Goal: Transaction & Acquisition: Purchase product/service

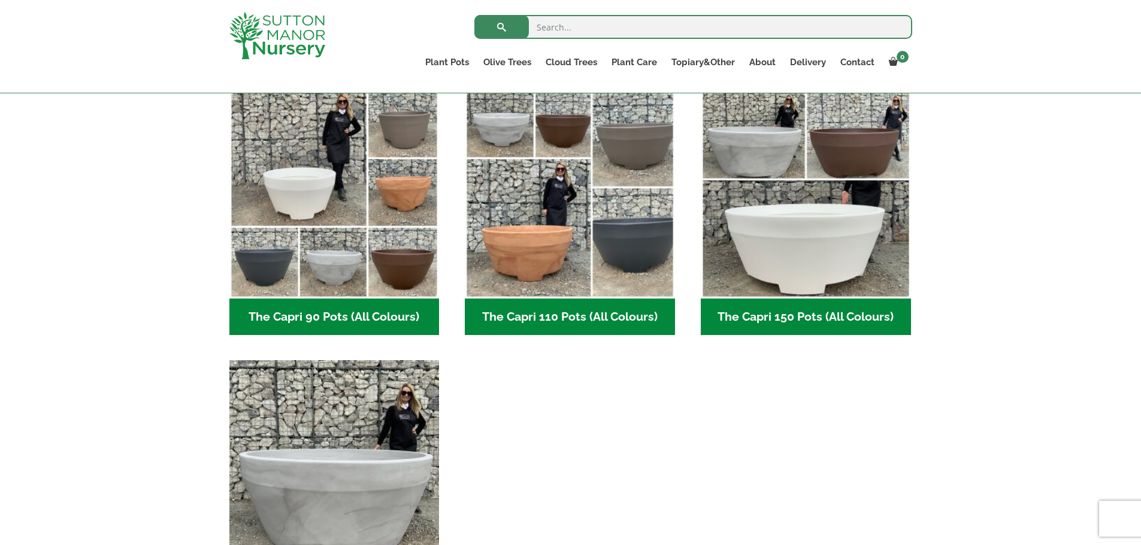
scroll to position [599, 0]
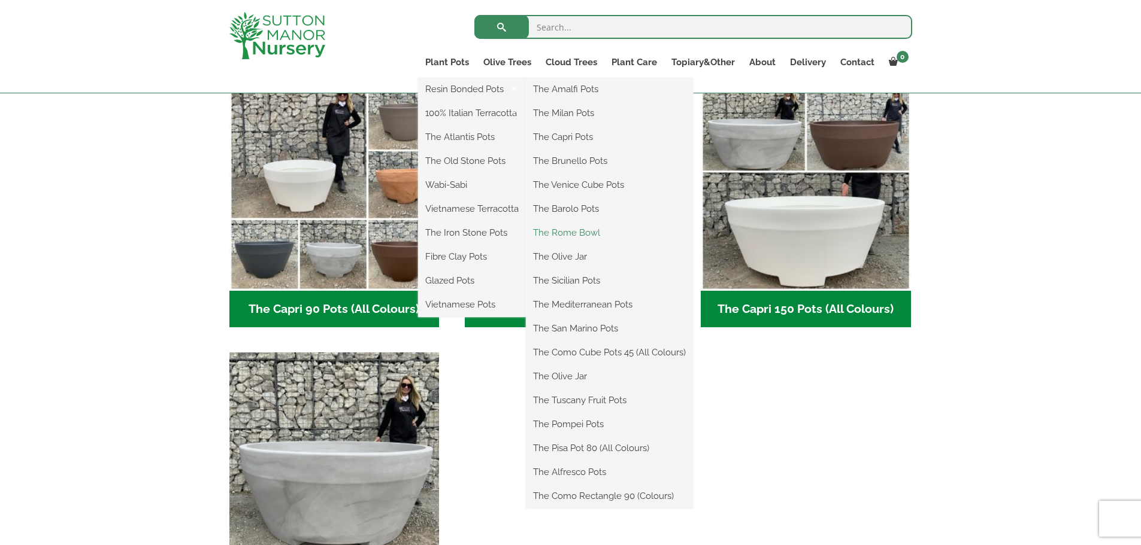
click at [585, 232] on link "The Rome Bowl" at bounding box center [609, 233] width 167 height 18
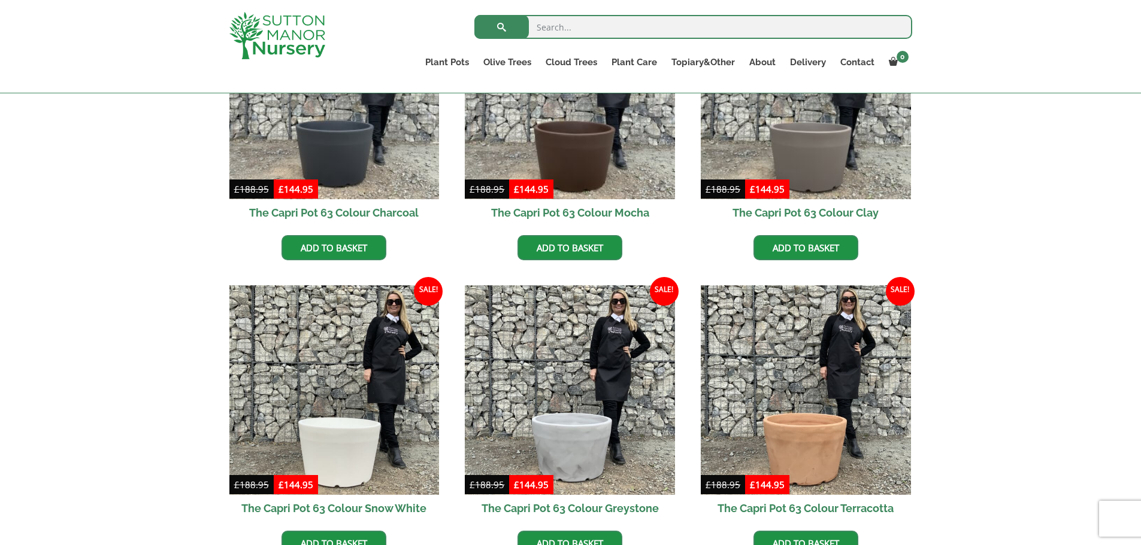
scroll to position [240, 0]
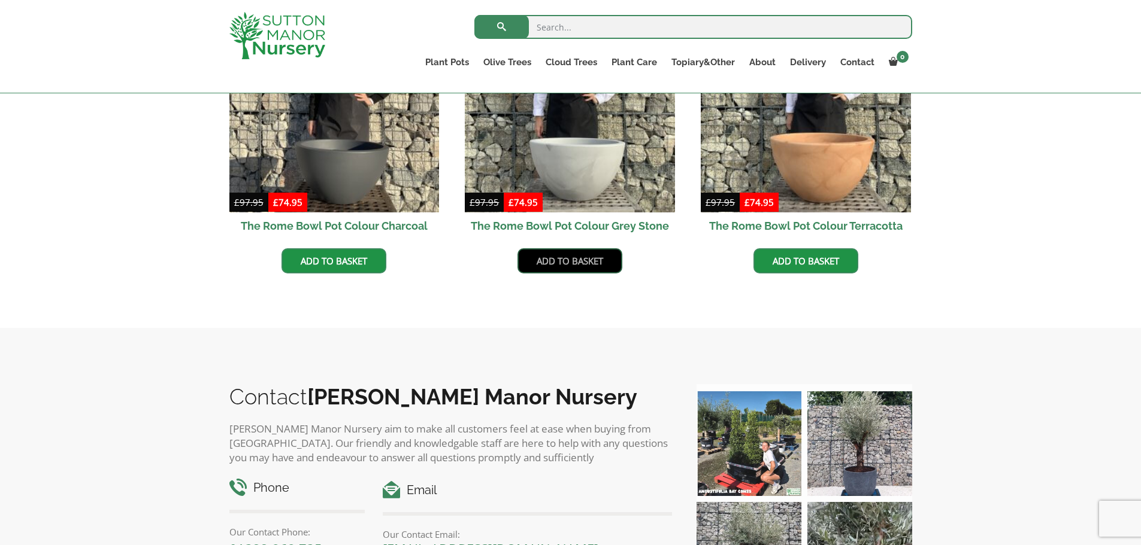
scroll to position [359, 0]
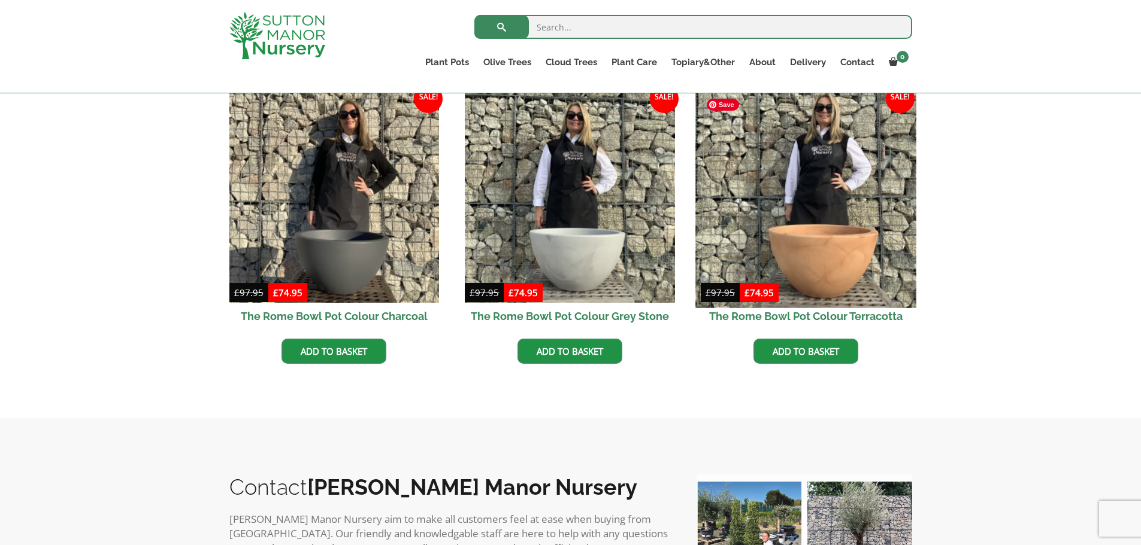
click at [828, 251] on img at bounding box center [805, 197] width 220 height 220
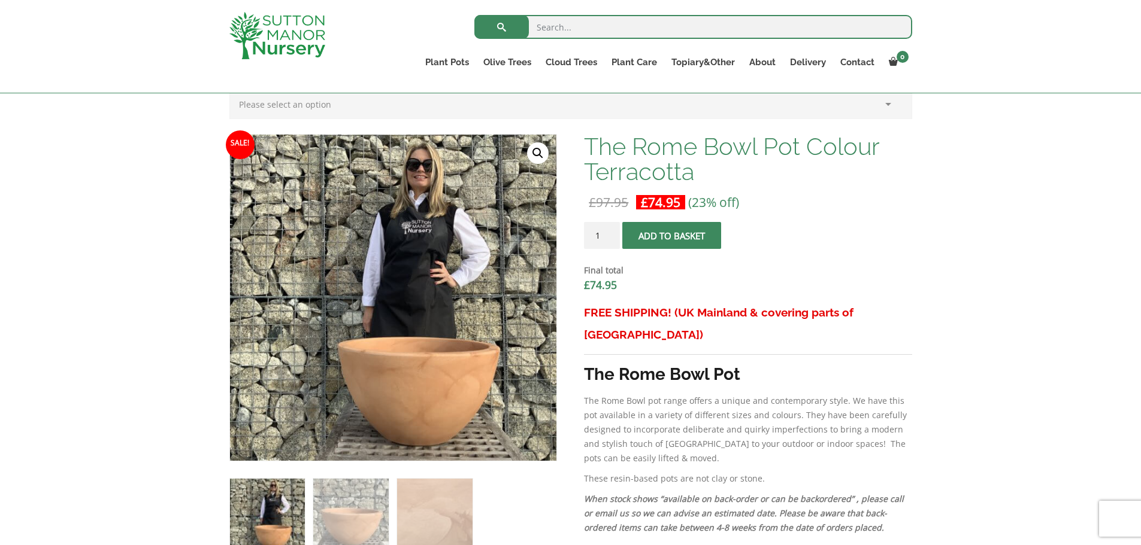
scroll to position [299, 0]
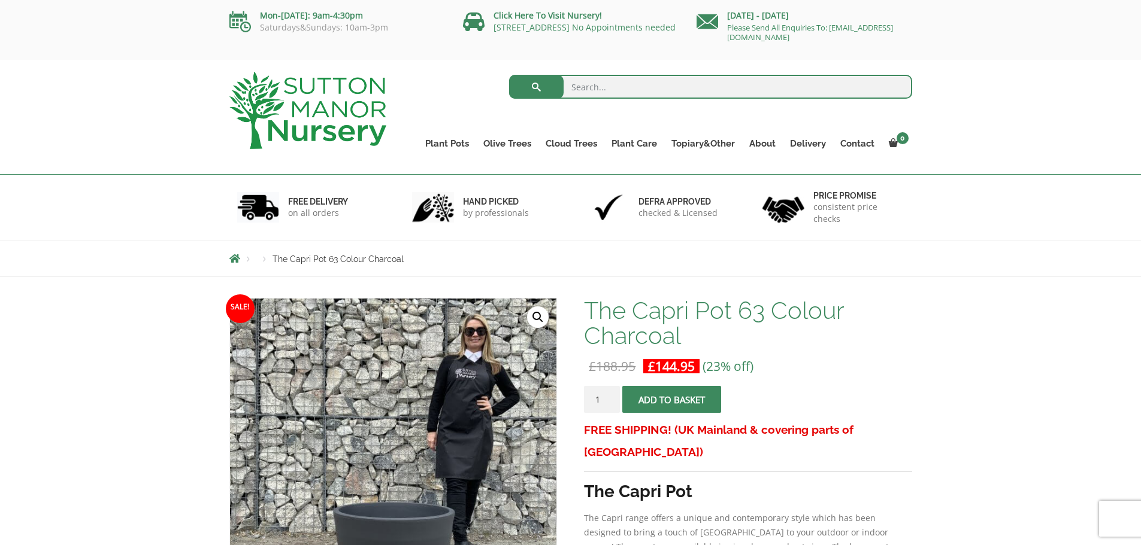
click at [672, 400] on span "submit" at bounding box center [672, 400] width 0 height 0
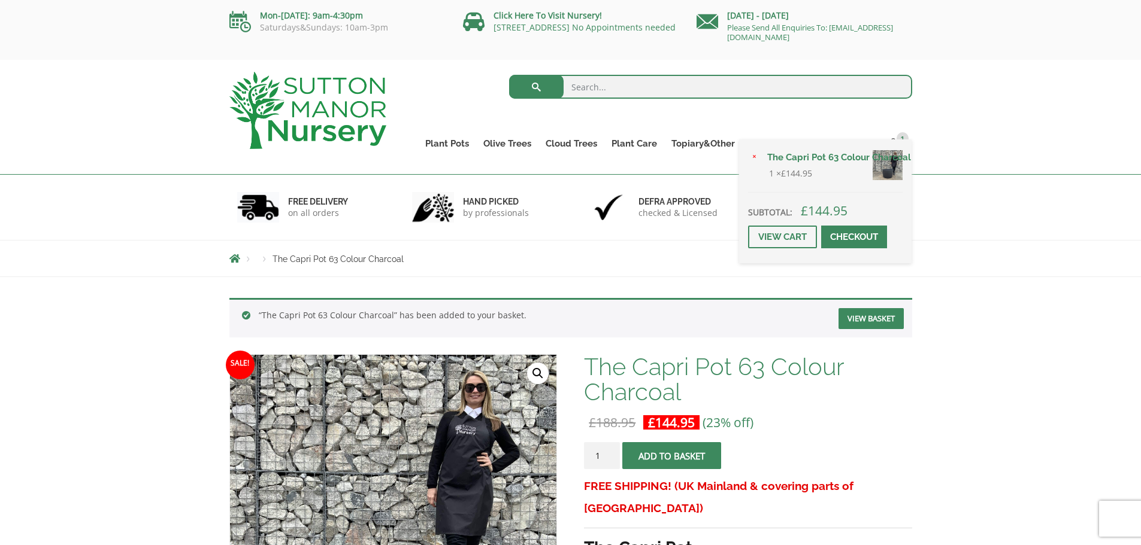
click at [885, 144] on div "× The Capri Pot 63 Colour Charcoal 1 × £ 144.95 Subtotal: £ 144.95 View cart Ch…" at bounding box center [825, 202] width 172 height 124
click at [872, 225] on div "× The Capri Pot 63 Colour Charcoal 1 × £ 144.95 Subtotal: £ 144.95 View cart Ch…" at bounding box center [825, 202] width 172 height 124
click at [871, 240] on link "Checkout" at bounding box center [854, 237] width 66 height 23
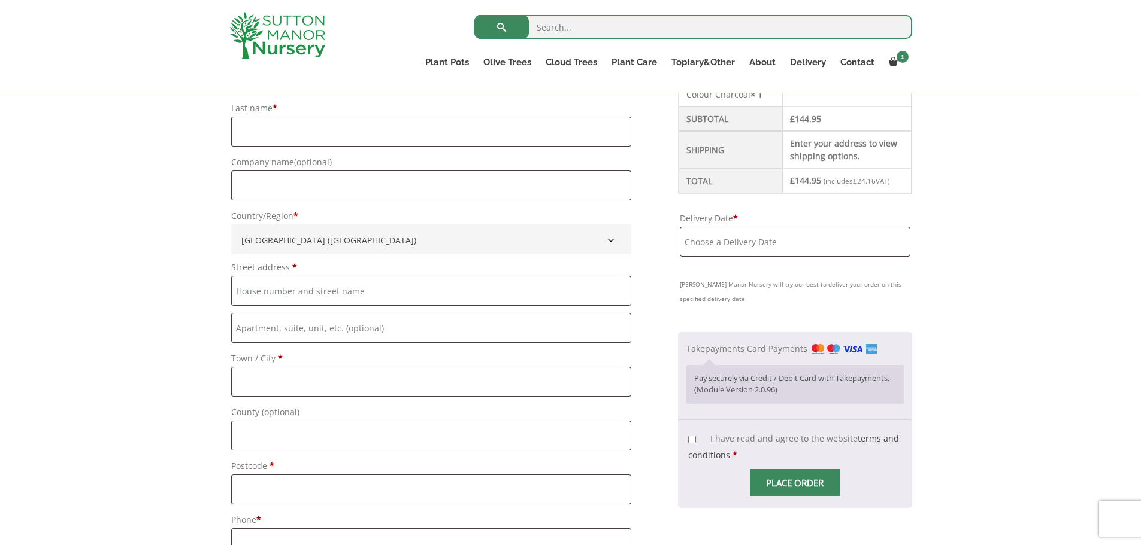
click at [768, 234] on input "Delivery Date *" at bounding box center [795, 242] width 231 height 30
